Goal: Information Seeking & Learning: Stay updated

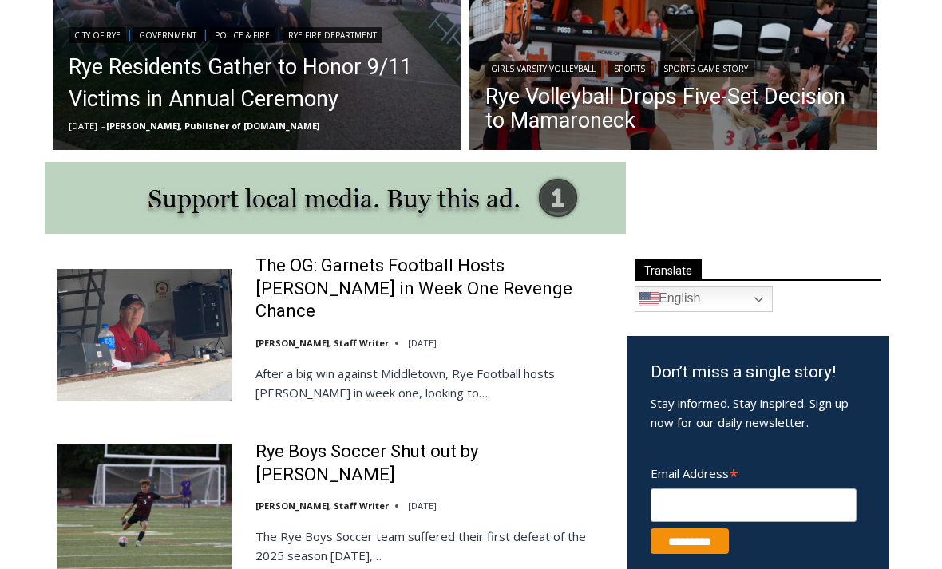
click at [366, 281] on link "The OG: Garnets Football Hosts [PERSON_NAME] in Week One Revenge Chance" at bounding box center [430, 289] width 350 height 69
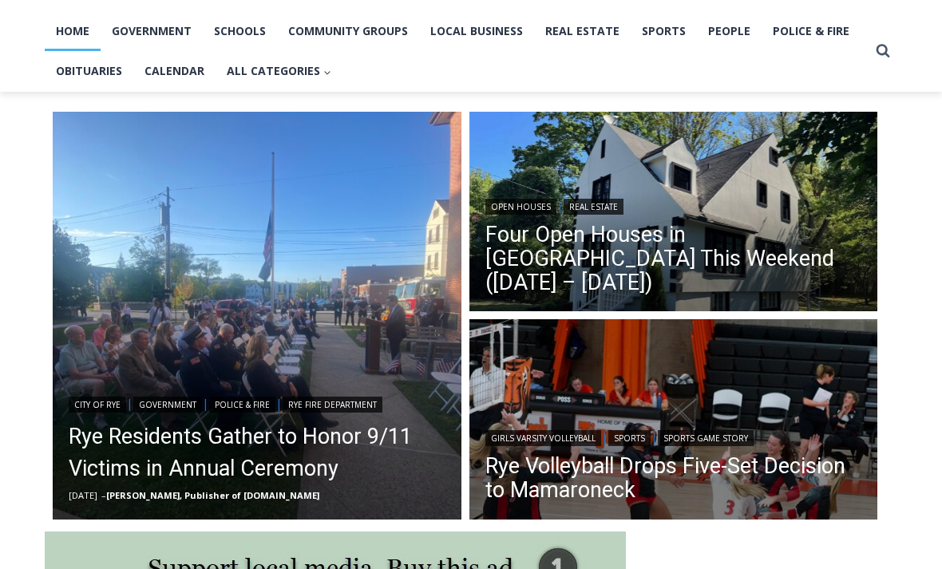
scroll to position [319, 0]
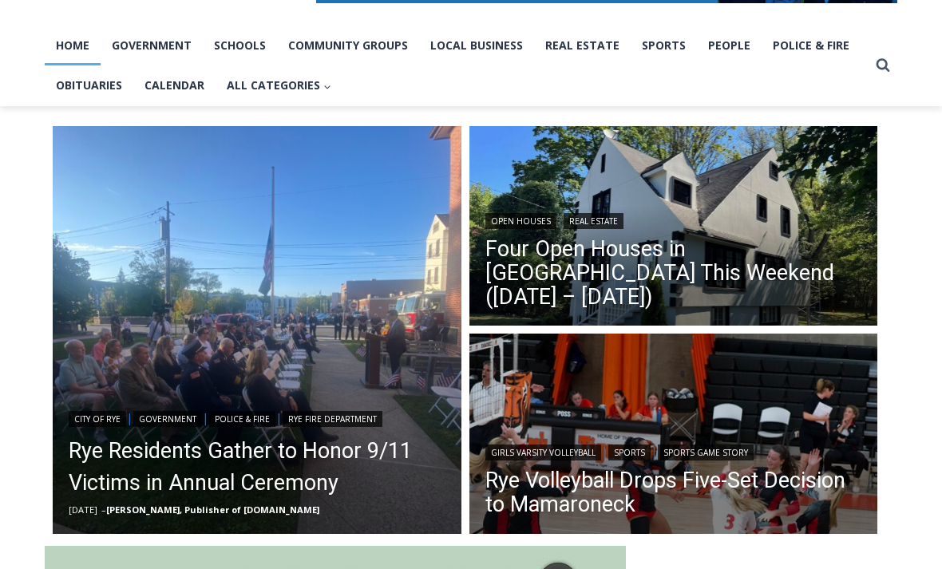
click at [653, 290] on link "Four Open Houses in [GEOGRAPHIC_DATA] This Weekend ([DATE] – [DATE])" at bounding box center [673, 274] width 377 height 72
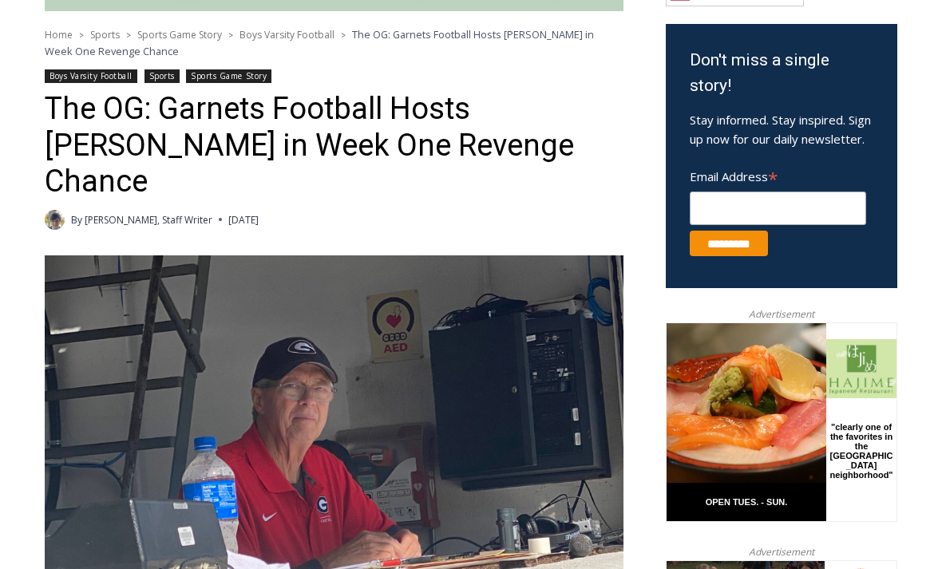
scroll to position [492, 0]
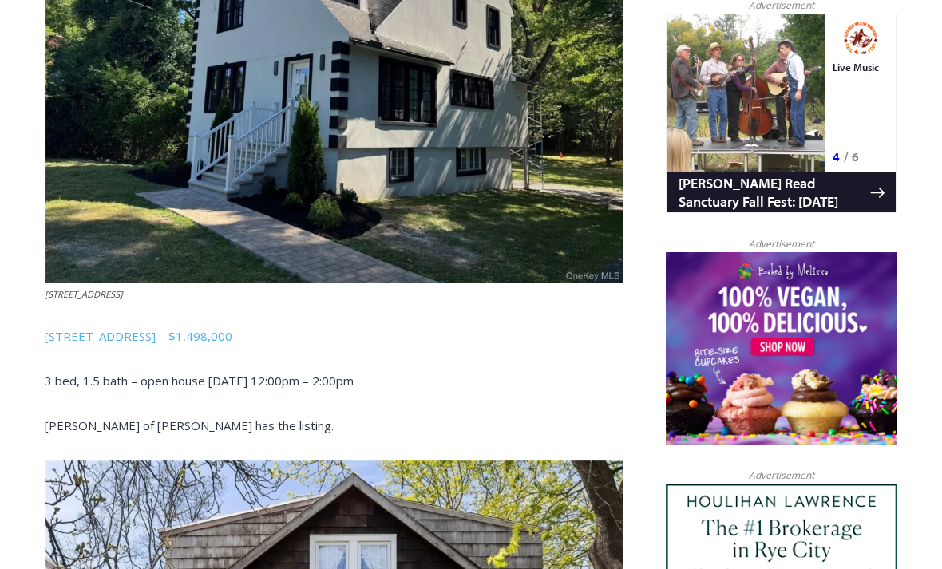
scroll to position [998, 0]
